Goal: Information Seeking & Learning: Learn about a topic

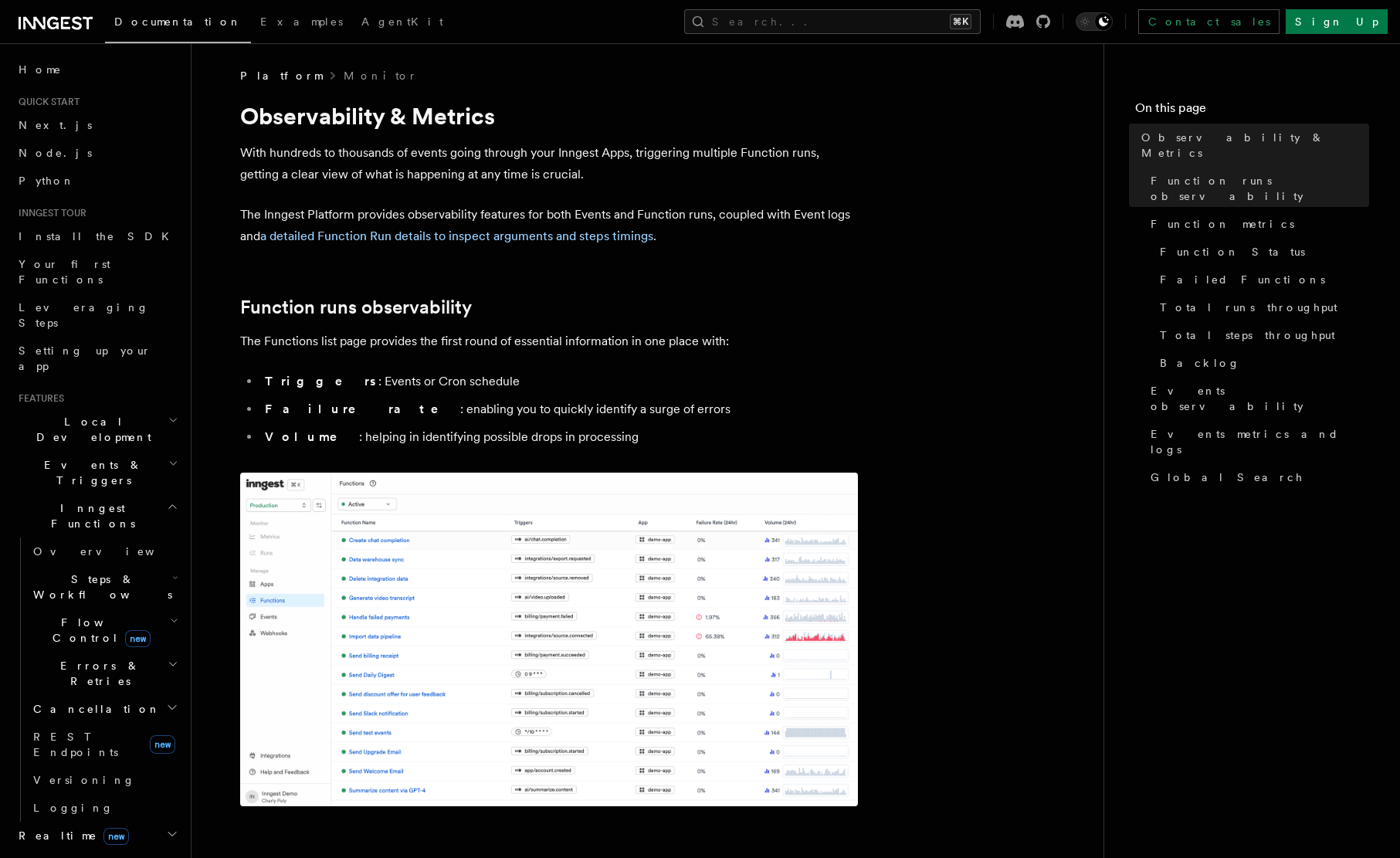
click at [595, 128] on h1 "Observability & Metrics" at bounding box center [549, 115] width 618 height 28
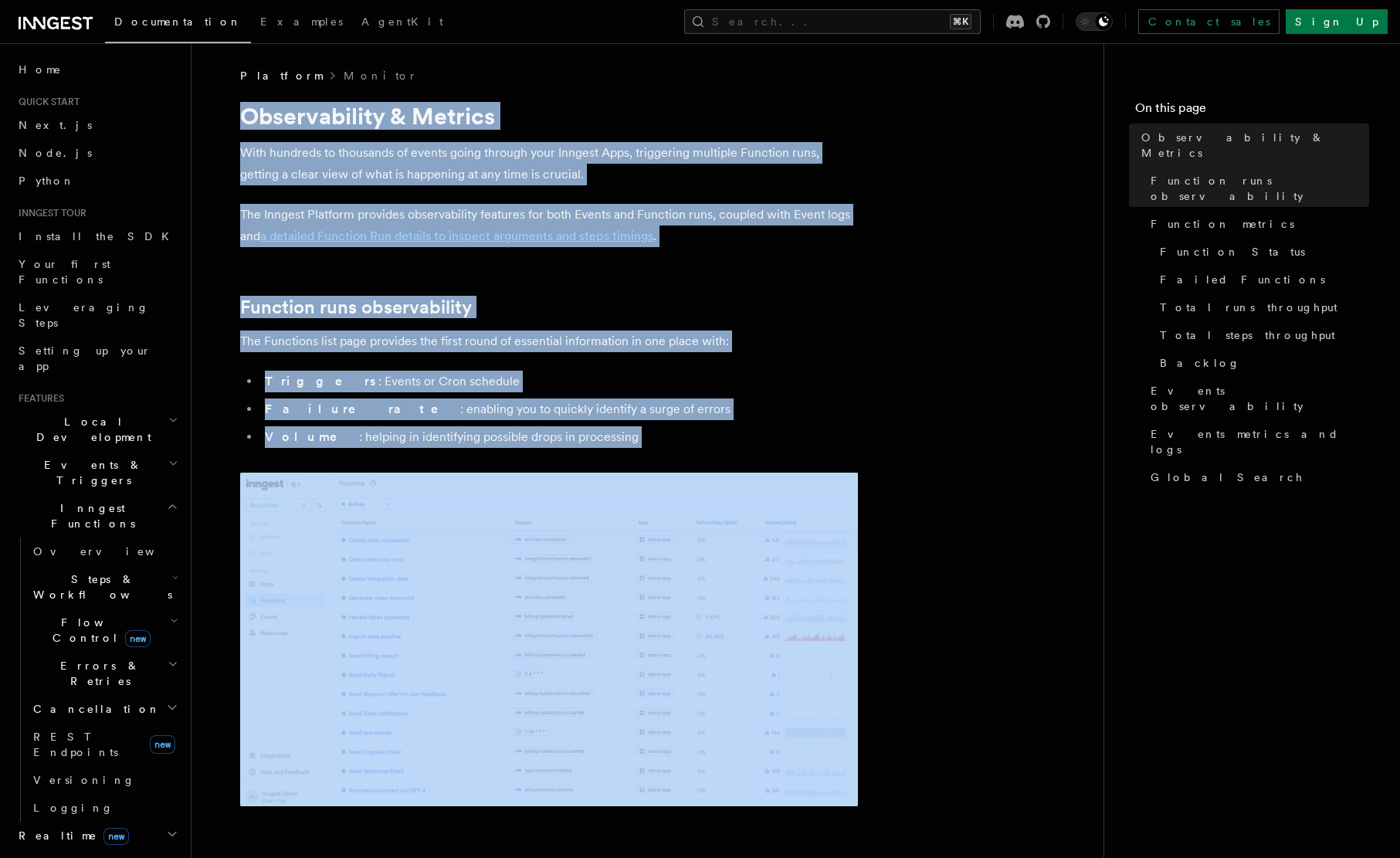
drag, startPoint x: 595, startPoint y: 128, endPoint x: 524, endPoint y: 442, distance: 321.9
click at [524, 442] on li "Volume : helping in identifying possible drops in processing" at bounding box center [559, 437] width 598 height 22
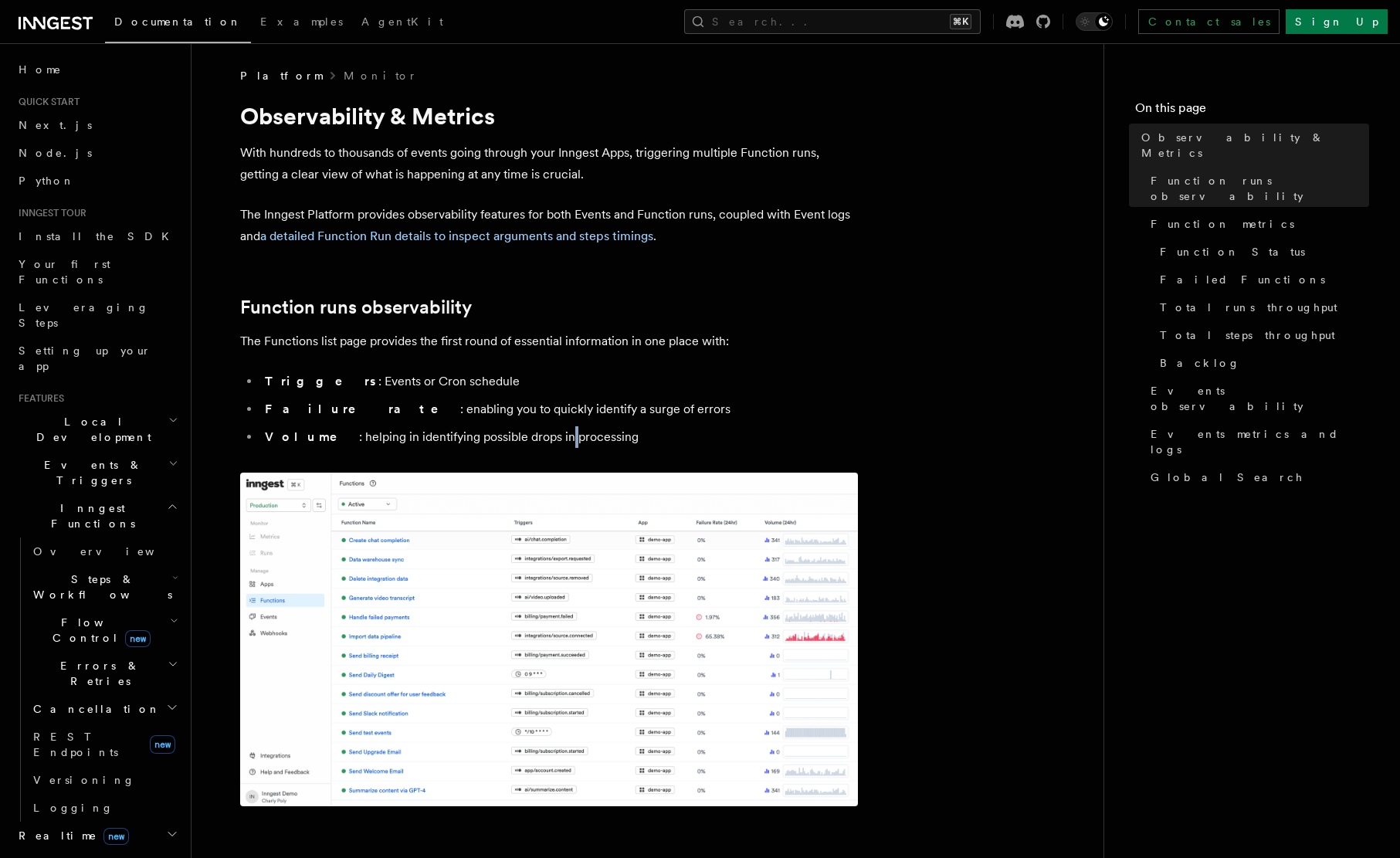
click at [524, 442] on li "Volume : helping in identifying possible drops in processing" at bounding box center [559, 437] width 598 height 22
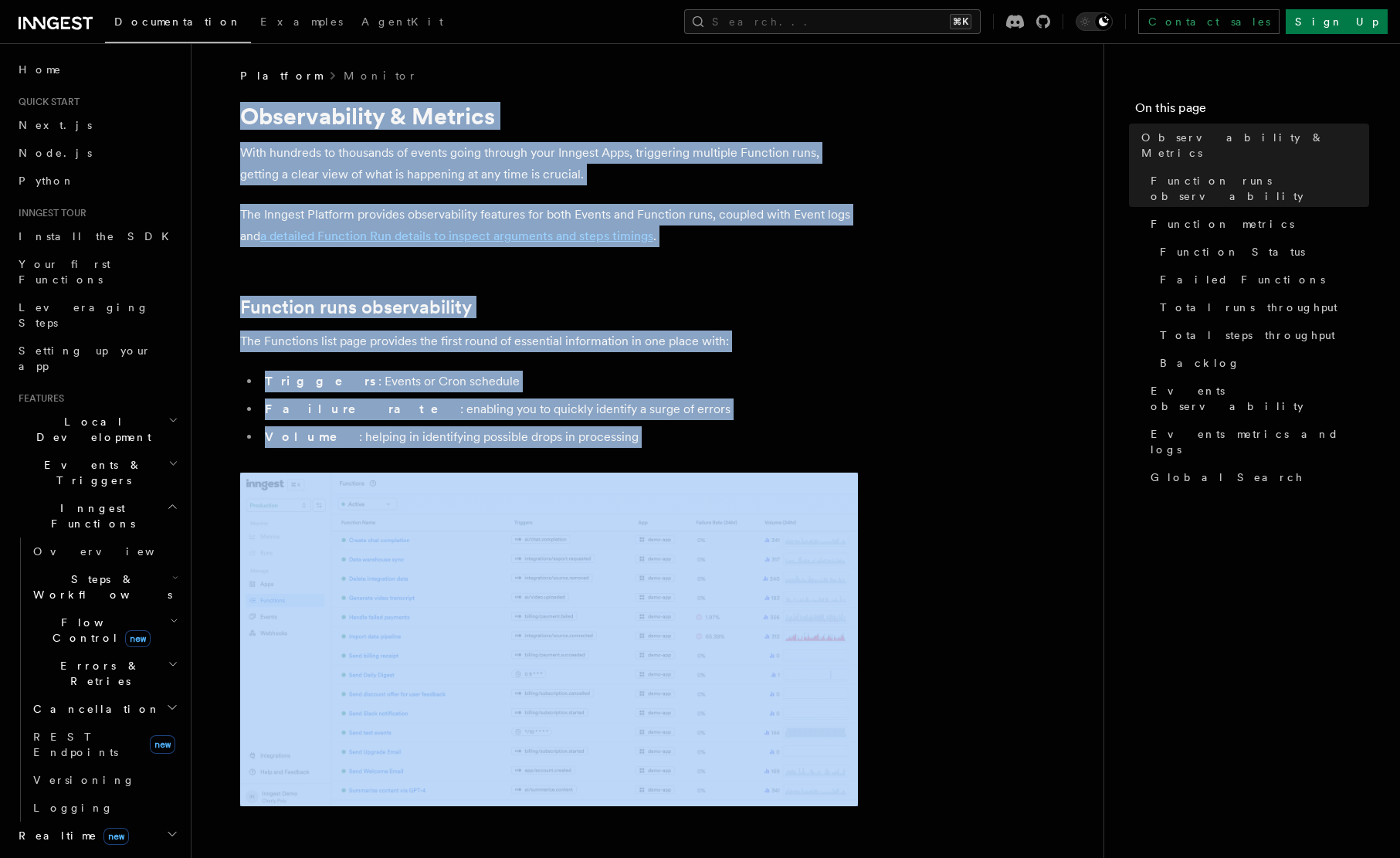
drag, startPoint x: 524, startPoint y: 442, endPoint x: 664, endPoint y: 121, distance: 350.2
click at [664, 121] on h1 "Observability & Metrics" at bounding box center [549, 115] width 618 height 28
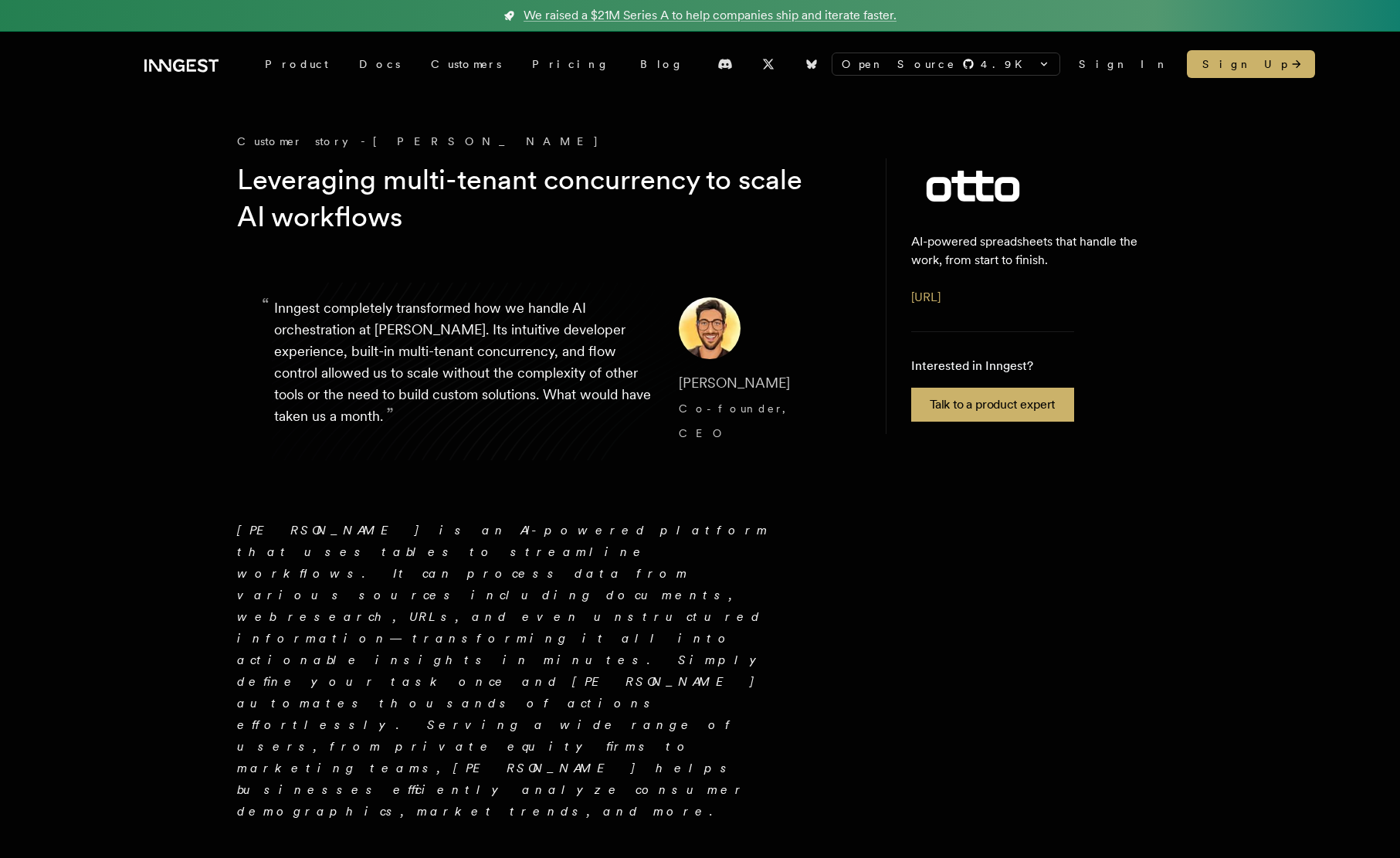
click at [429, 227] on h1 "Leveraging multi-tenant concurrency to scale AI workflows" at bounding box center [533, 199] width 593 height 74
click at [625, 61] on link "Blog" at bounding box center [662, 64] width 74 height 28
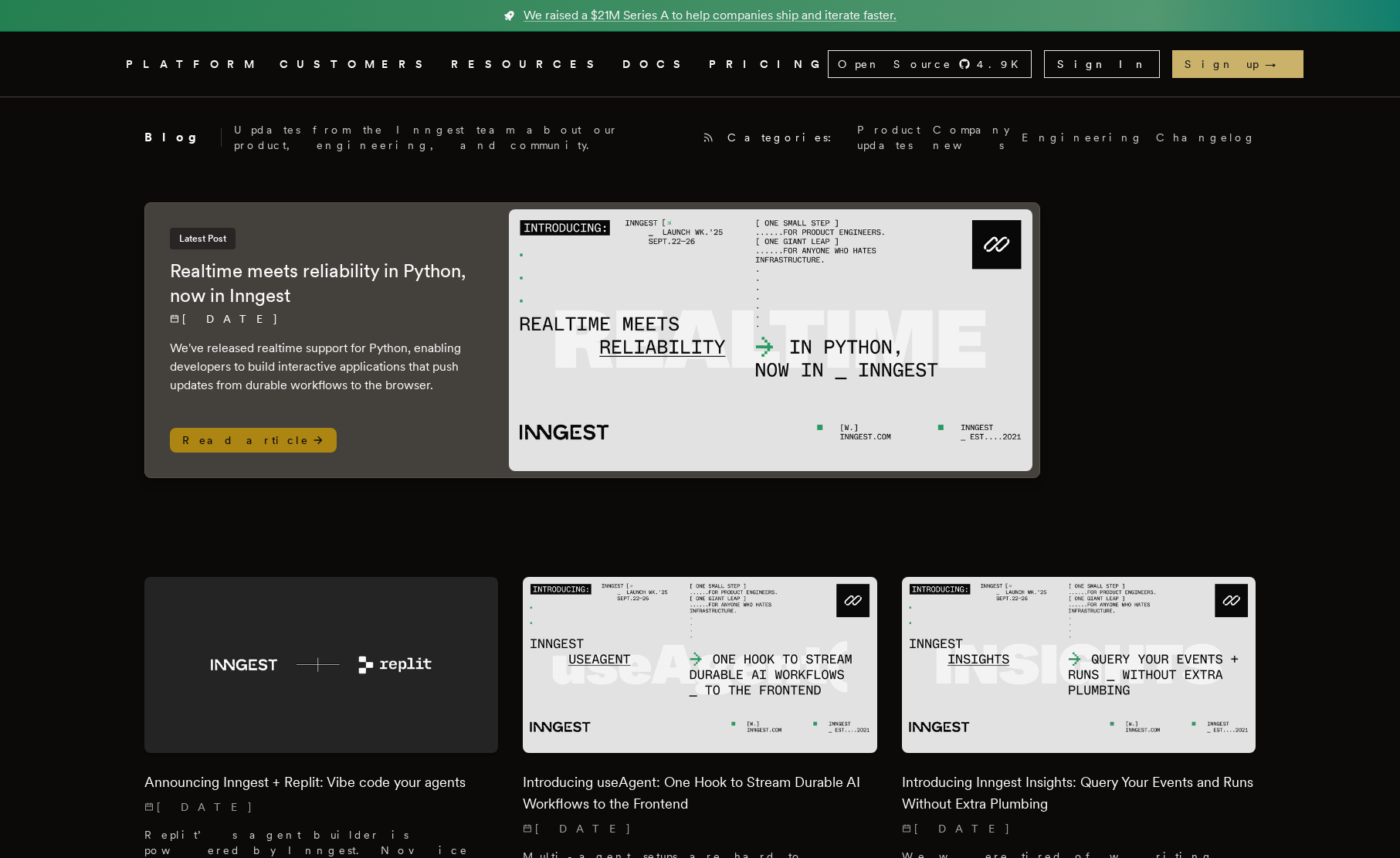
click at [330, 283] on h2 "Realtime meets reliability in Python, now in Inngest" at bounding box center [324, 283] width 308 height 50
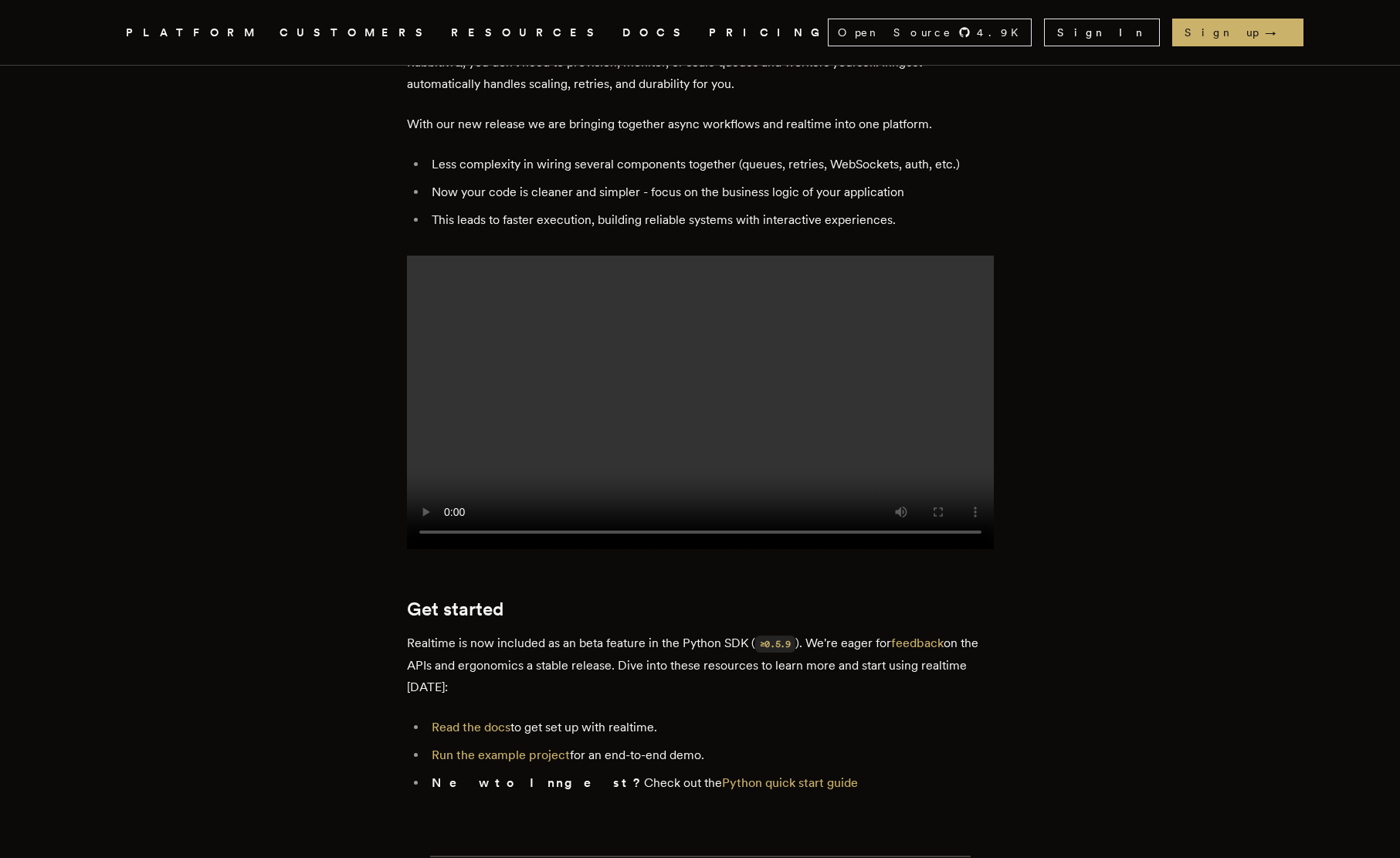
scroll to position [2185, 0]
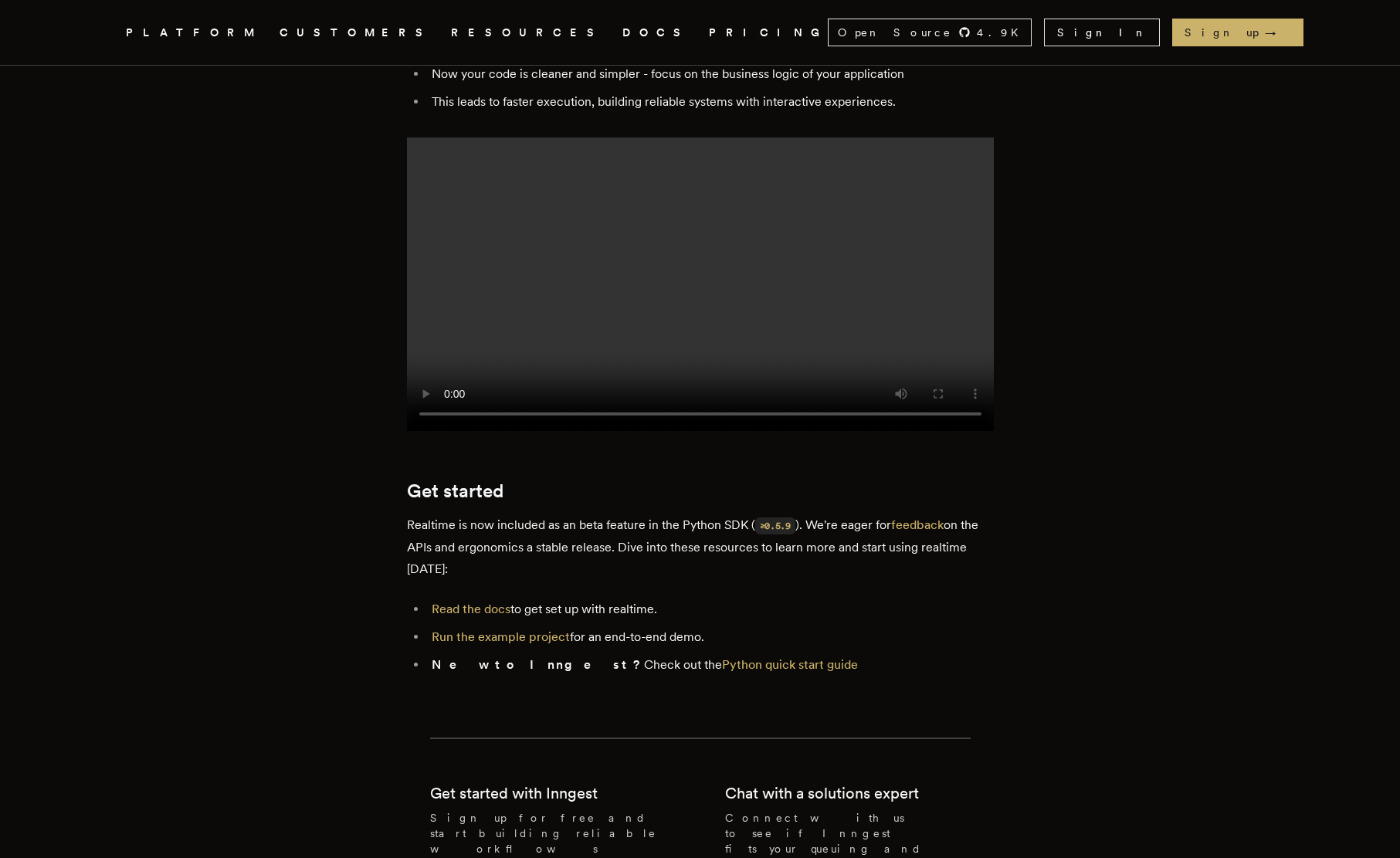
click at [709, 27] on link "PRICING" at bounding box center [768, 33] width 119 height 19
